Goal: Task Accomplishment & Management: Use online tool/utility

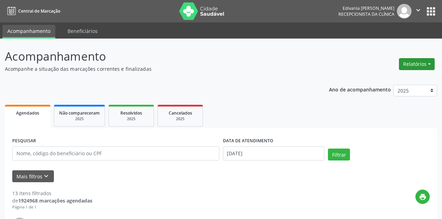
click at [425, 62] on button "Relatórios" at bounding box center [417, 64] width 36 height 12
click at [403, 77] on link "Agendamentos" at bounding box center [396, 79] width 75 height 10
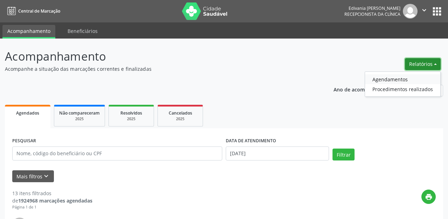
select select "8"
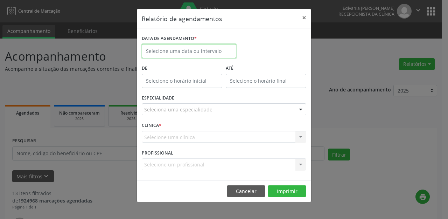
click at [190, 53] on input "text" at bounding box center [189, 51] width 95 height 14
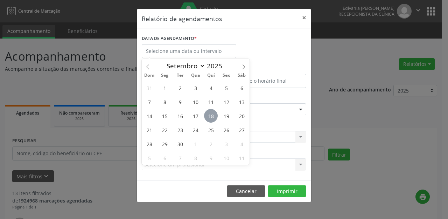
click at [210, 117] on span "18" at bounding box center [211, 116] width 14 height 14
type input "[DATE]"
click at [211, 114] on span "18" at bounding box center [211, 116] width 14 height 14
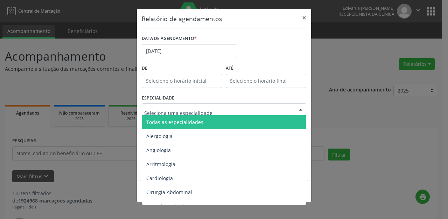
click at [217, 109] on div at bounding box center [224, 109] width 165 height 12
type input "OF"
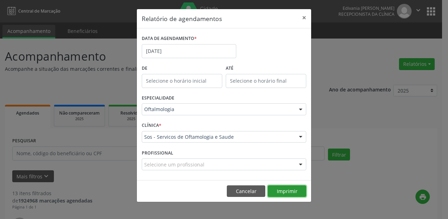
click at [296, 194] on button "Imprimir" at bounding box center [287, 191] width 39 height 12
